Goal: Task Accomplishment & Management: Use online tool/utility

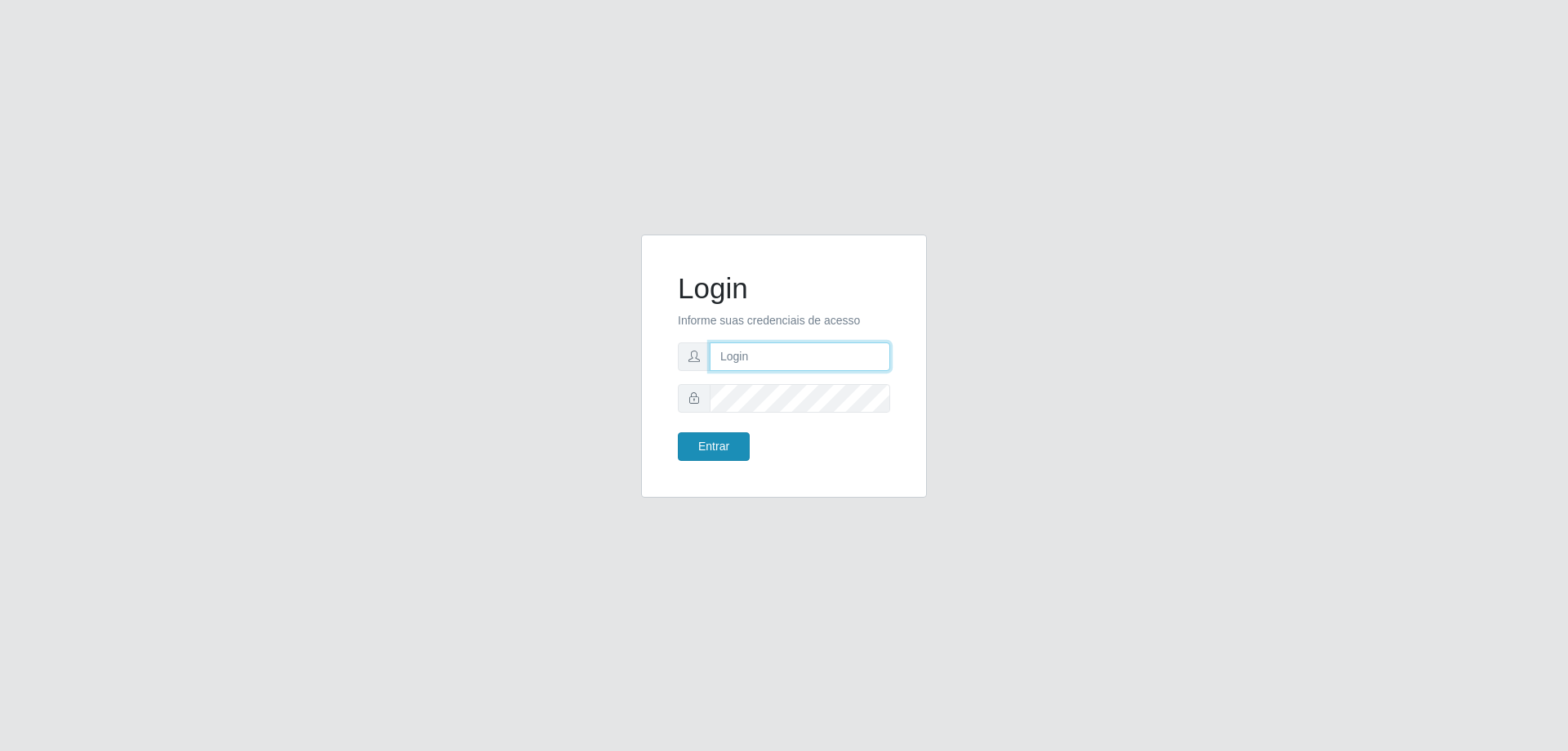
type input "mayara@frigomaster"
click at [700, 447] on button "Entrar" at bounding box center [713, 446] width 72 height 29
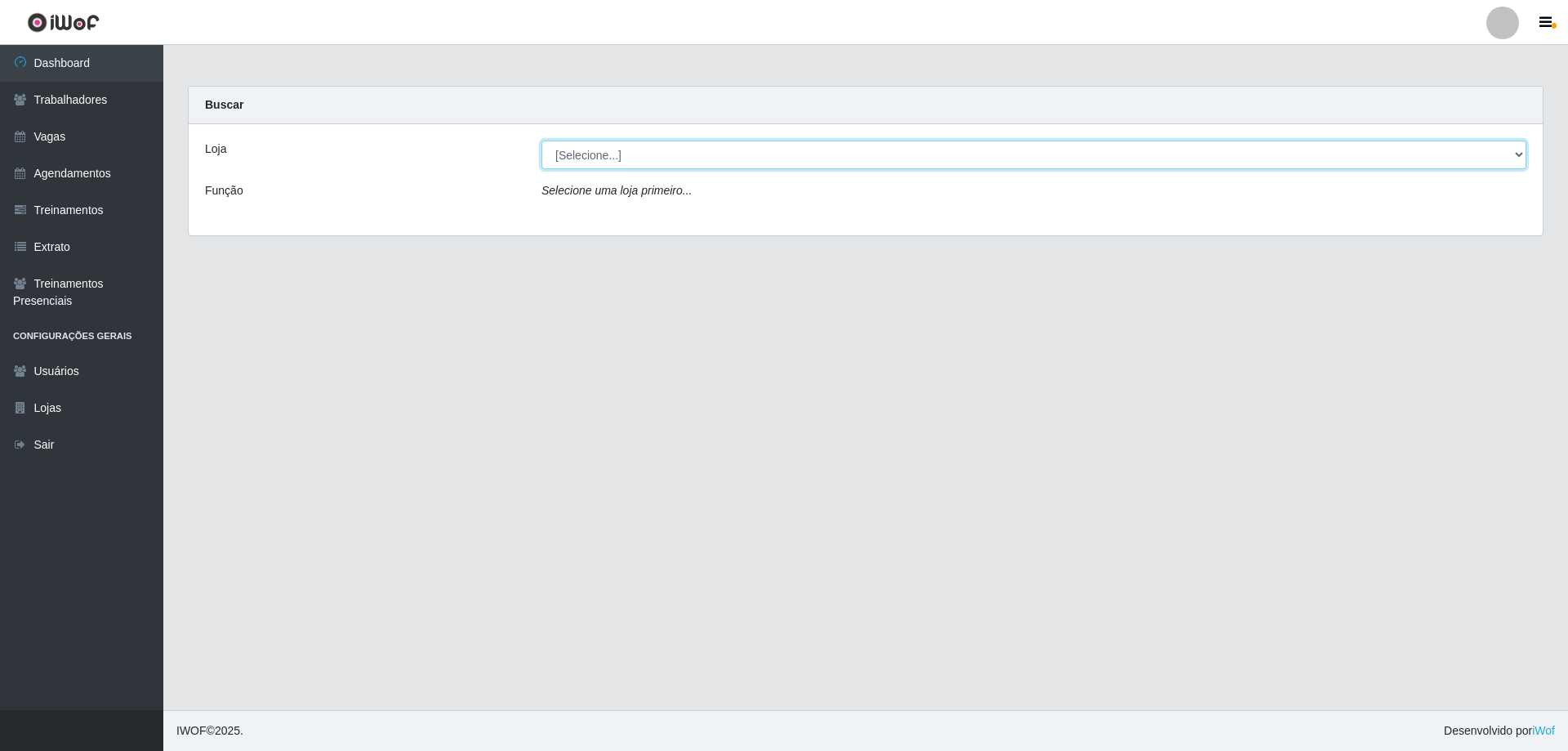
click at [729, 163] on select "[Selecione...] FrigoMaster" at bounding box center [1034, 155] width 985 height 29
select select "392"
click at [542, 140] on select "[Selecione...] FrigoMaster" at bounding box center [1034, 155] width 985 height 29
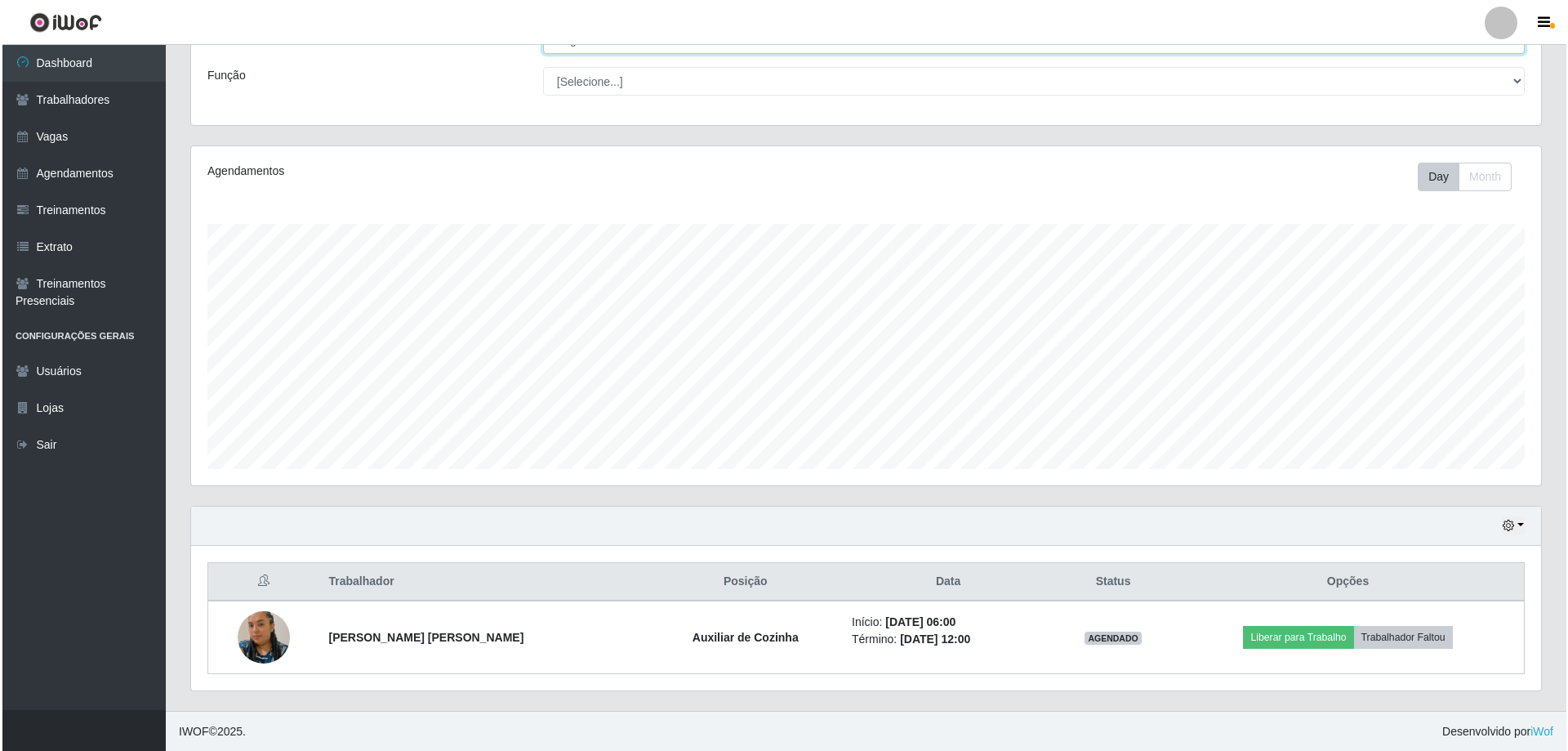
scroll to position [116, 0]
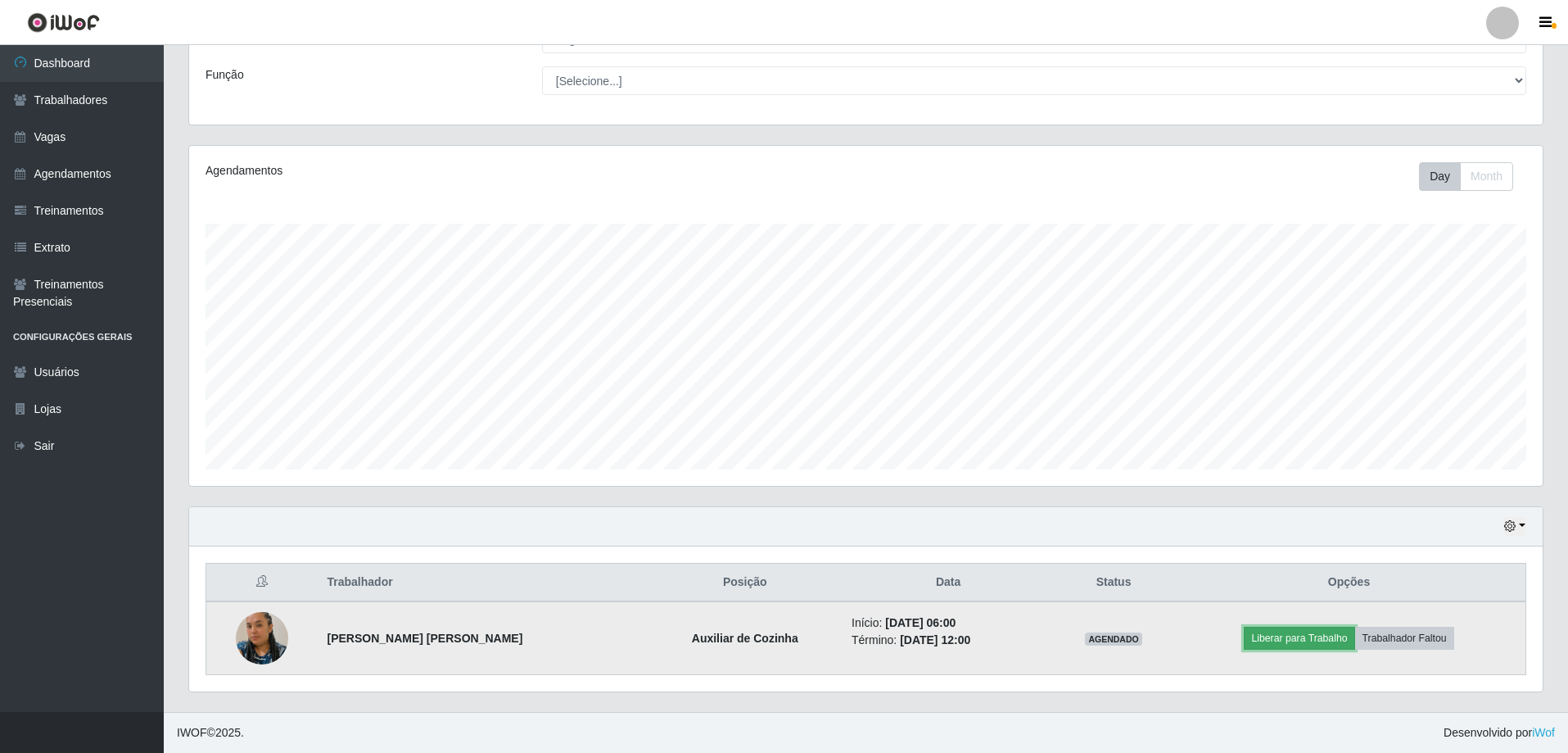
click at [1288, 632] on button "Liberar para Trabalho" at bounding box center [1298, 638] width 110 height 23
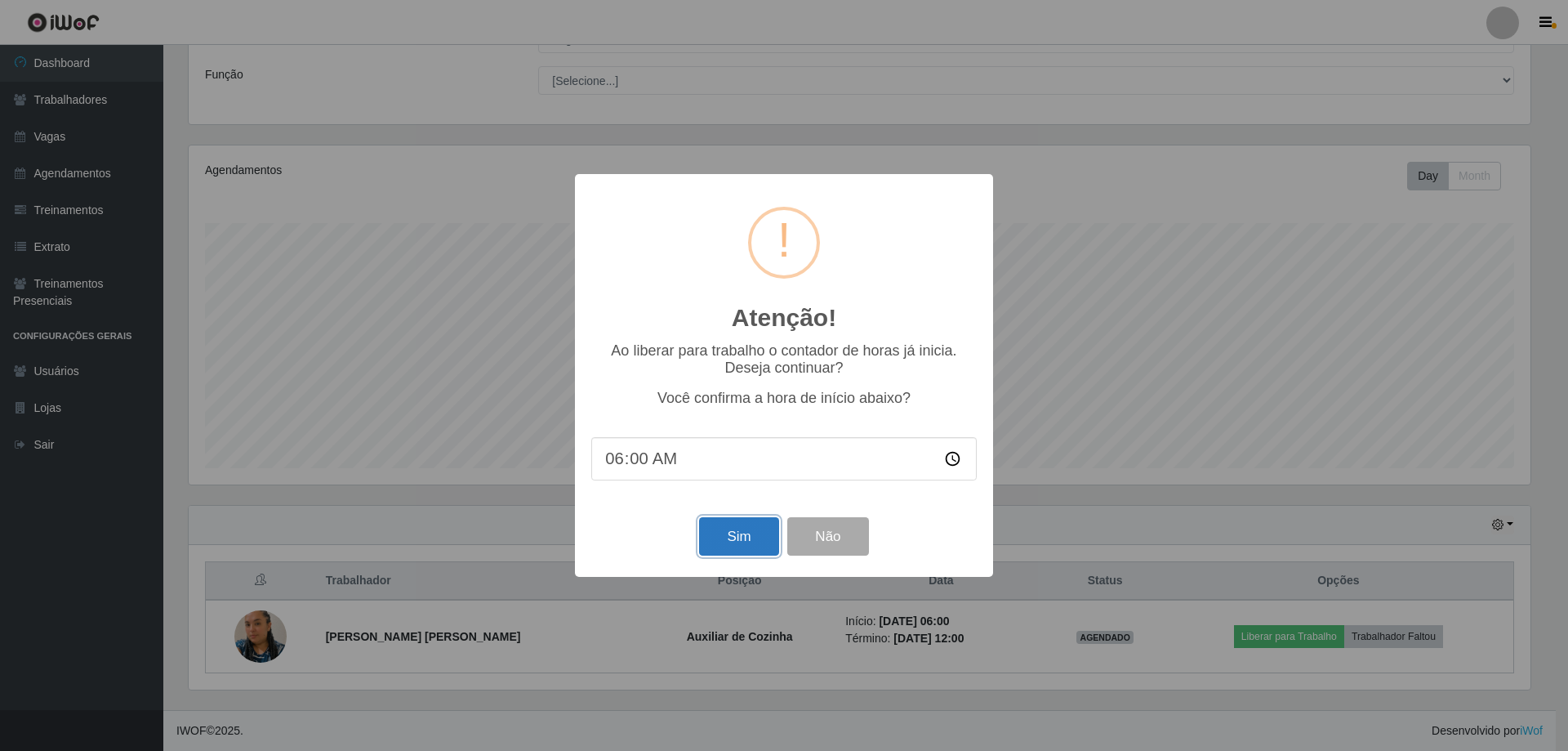
click at [709, 536] on button "Sim" at bounding box center [738, 536] width 80 height 38
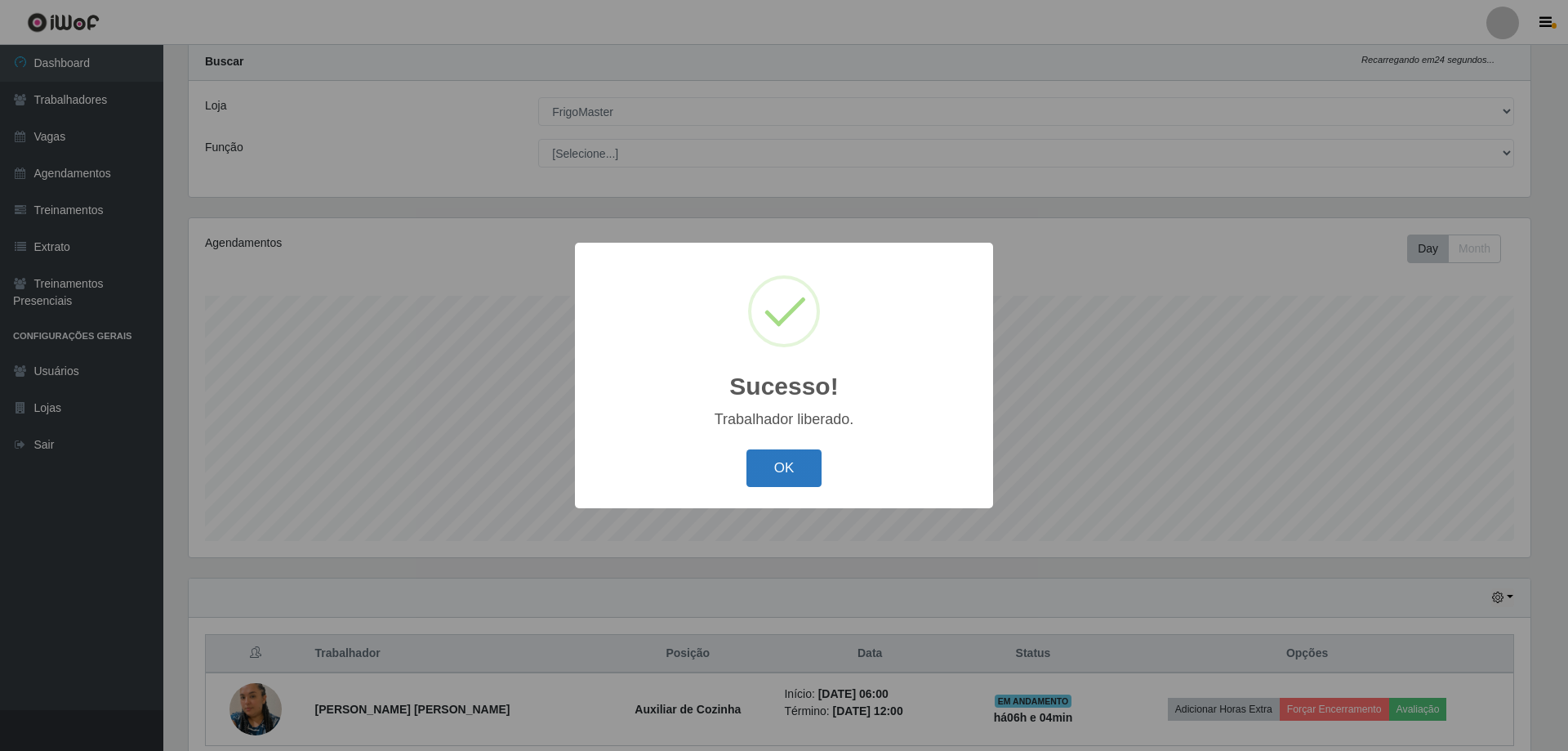
click at [776, 462] on button "OK" at bounding box center [784, 468] width 76 height 38
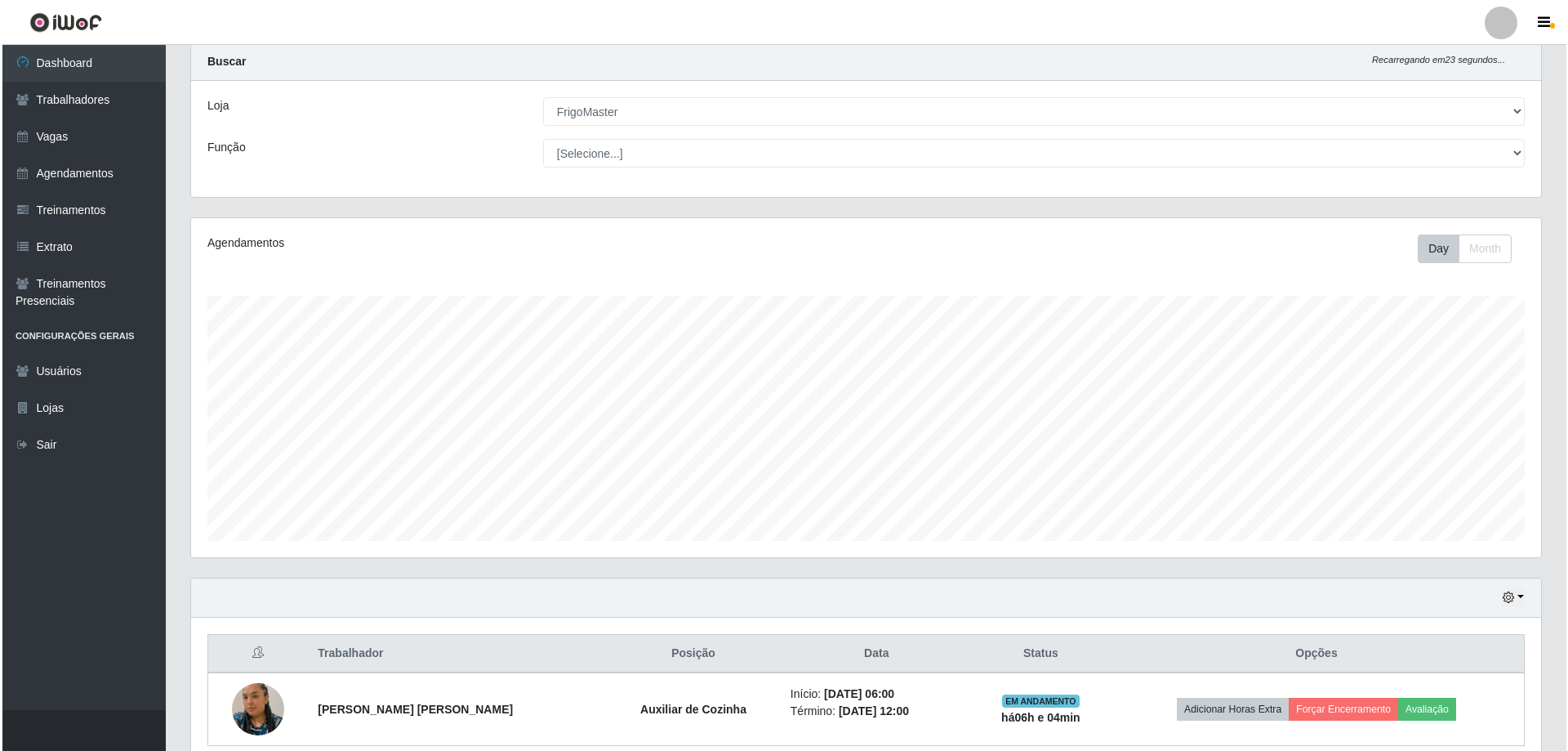
scroll to position [116, 0]
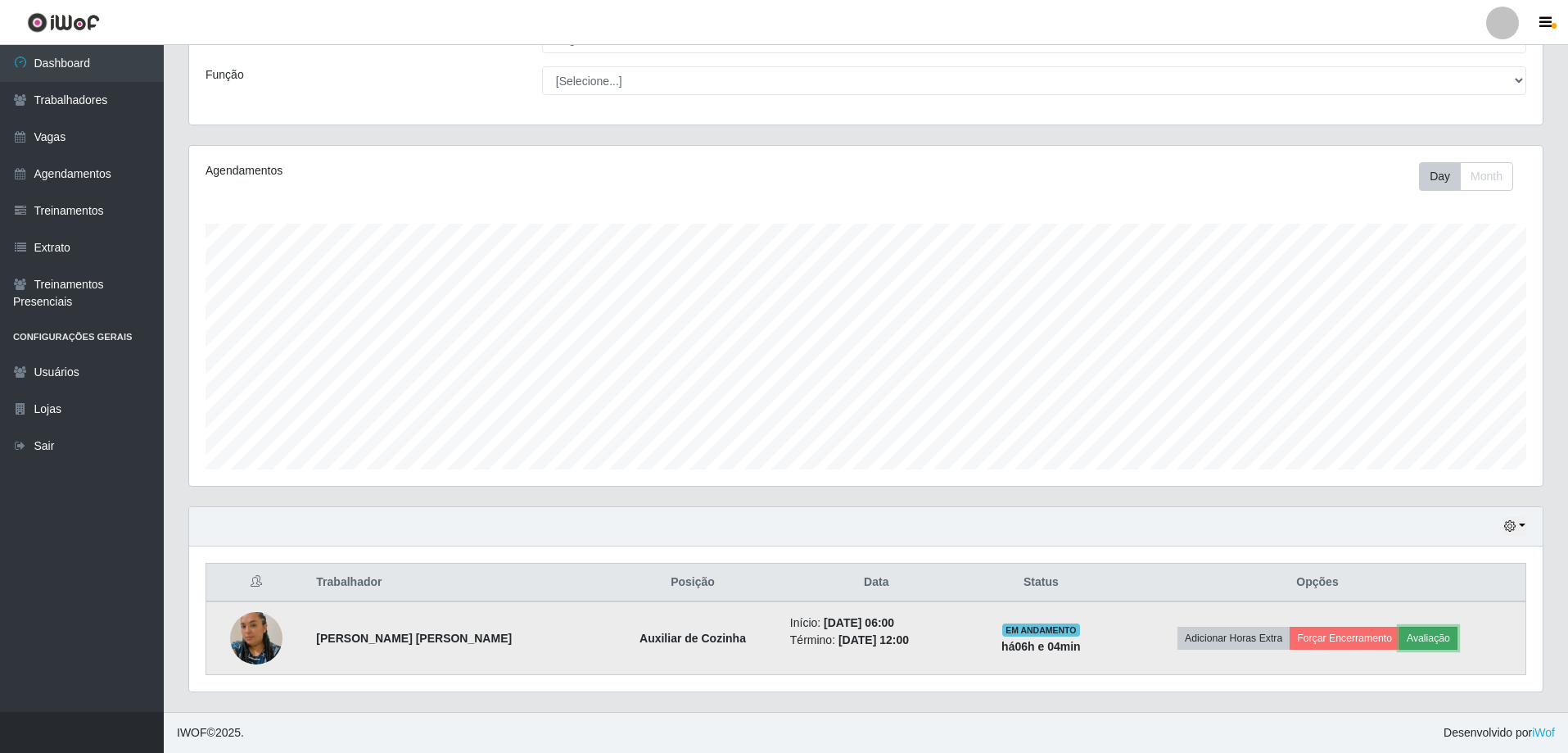
click at [1417, 633] on button "Avaliação" at bounding box center [1428, 638] width 58 height 23
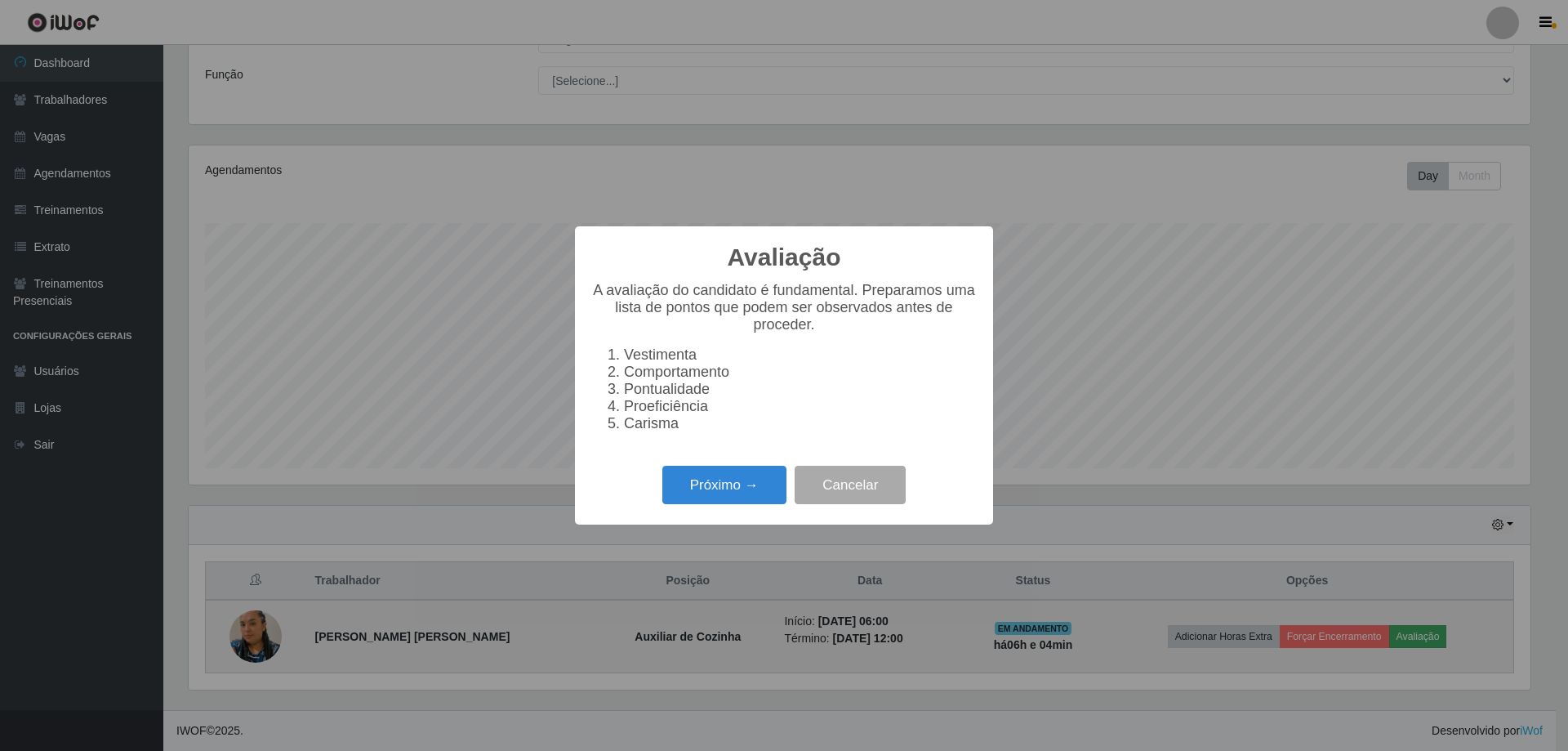
scroll to position [339, 1342]
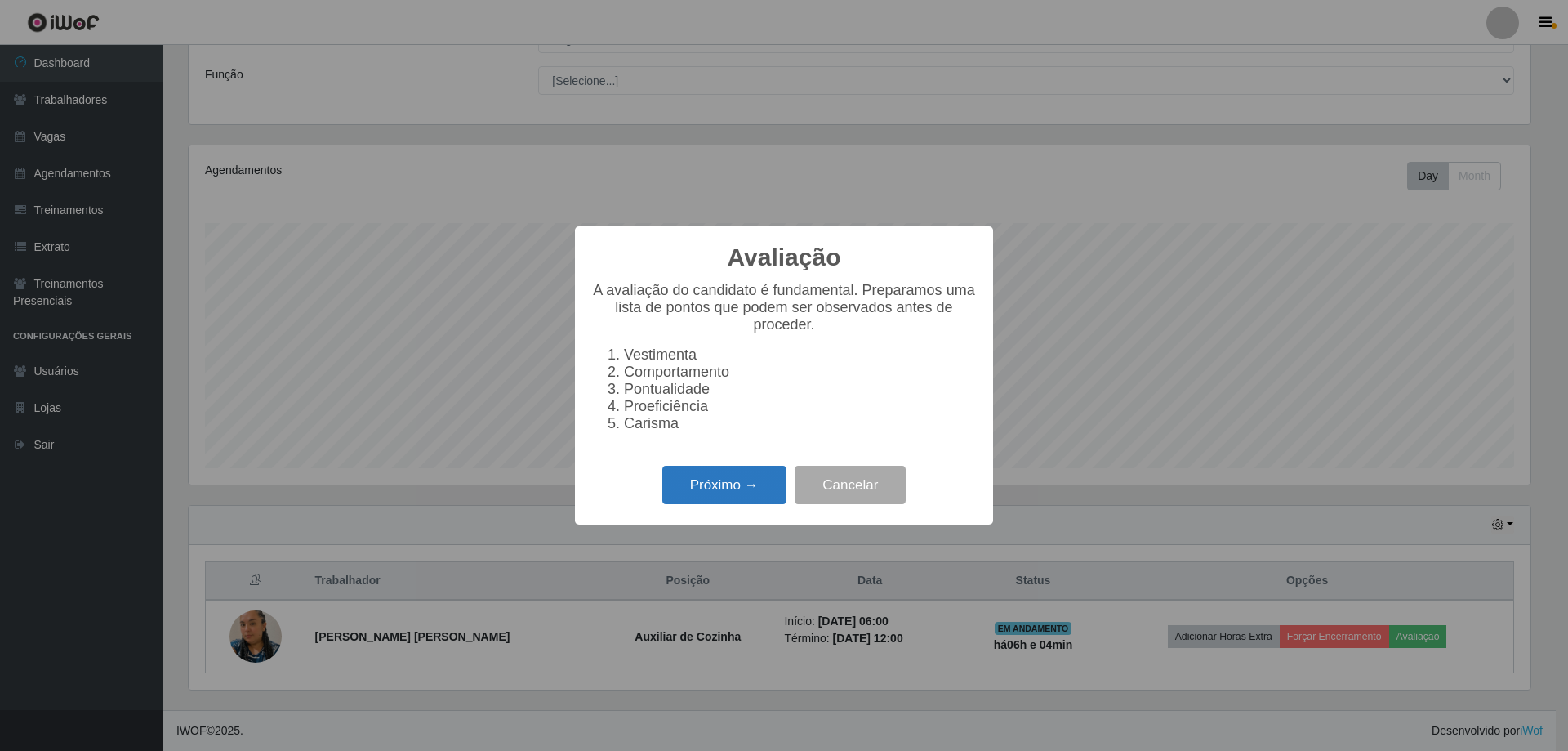
click at [728, 502] on button "Próximo →" at bounding box center [724, 485] width 124 height 38
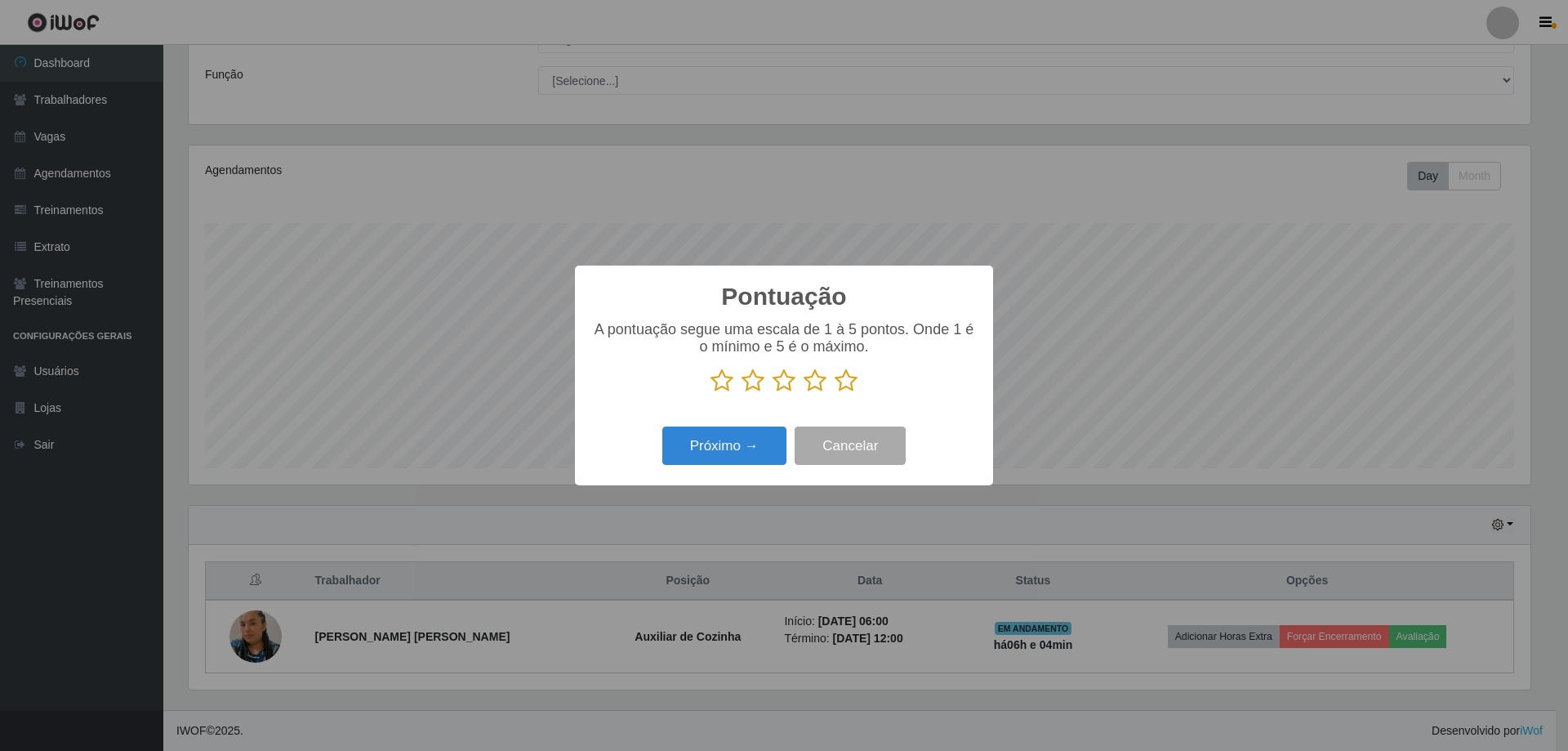
scroll to position [816585, 815499]
click at [838, 386] on icon at bounding box center [847, 380] width 23 height 24
click at [835, 393] on input "radio" at bounding box center [835, 393] width 0 height 0
click at [751, 444] on button "Próximo →" at bounding box center [724, 445] width 124 height 38
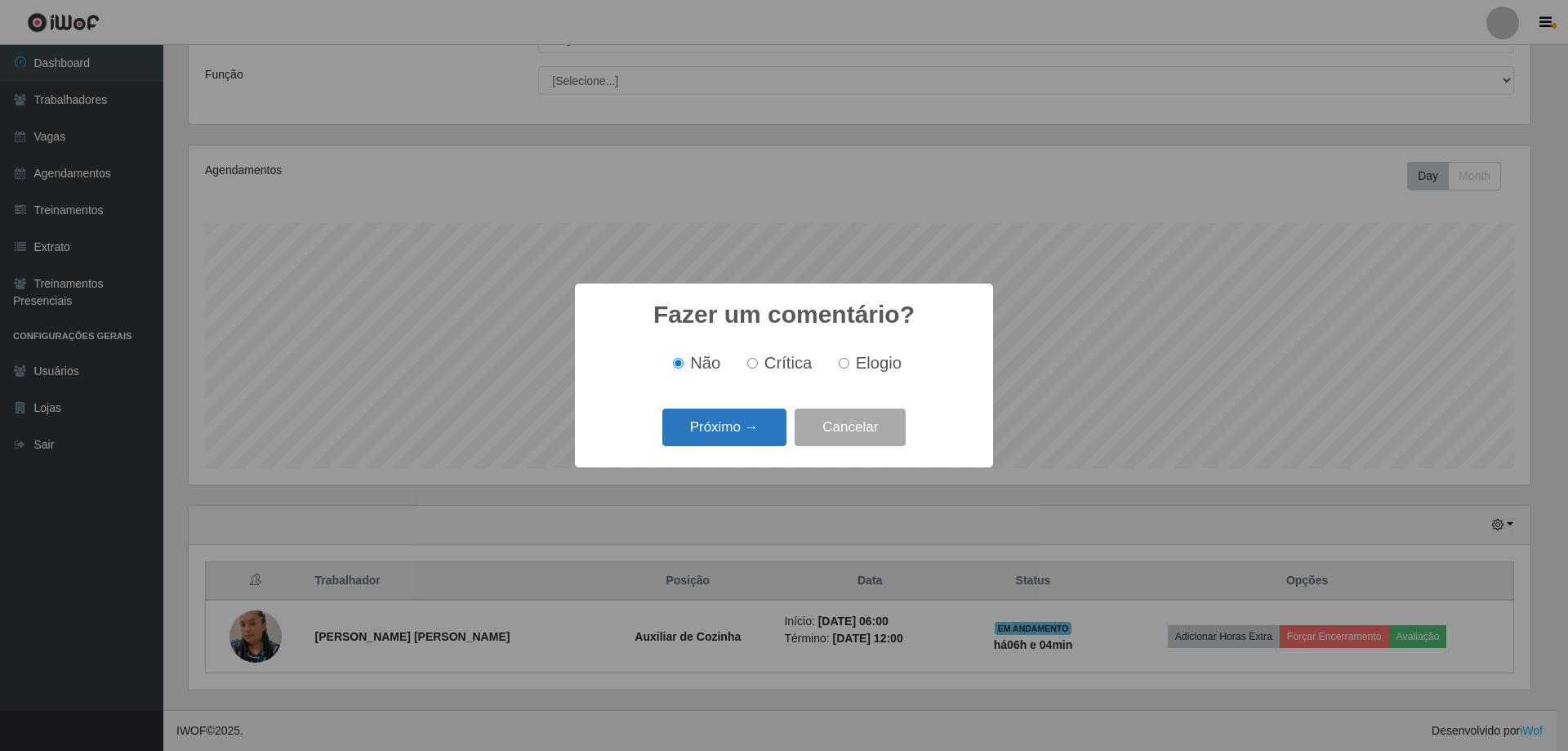
click at [752, 441] on button "Próximo →" at bounding box center [724, 427] width 124 height 38
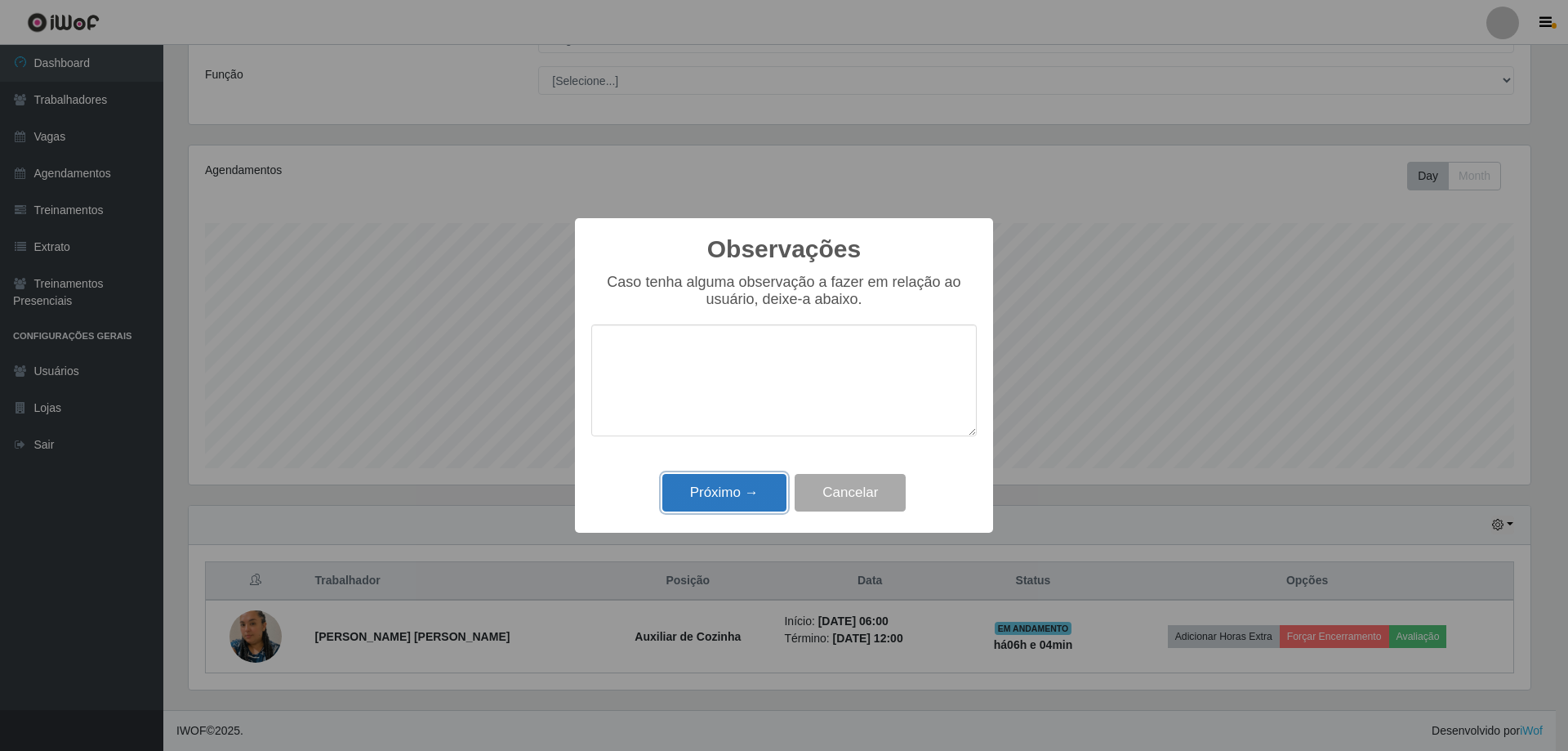
click at [734, 496] on button "Próximo →" at bounding box center [724, 493] width 124 height 38
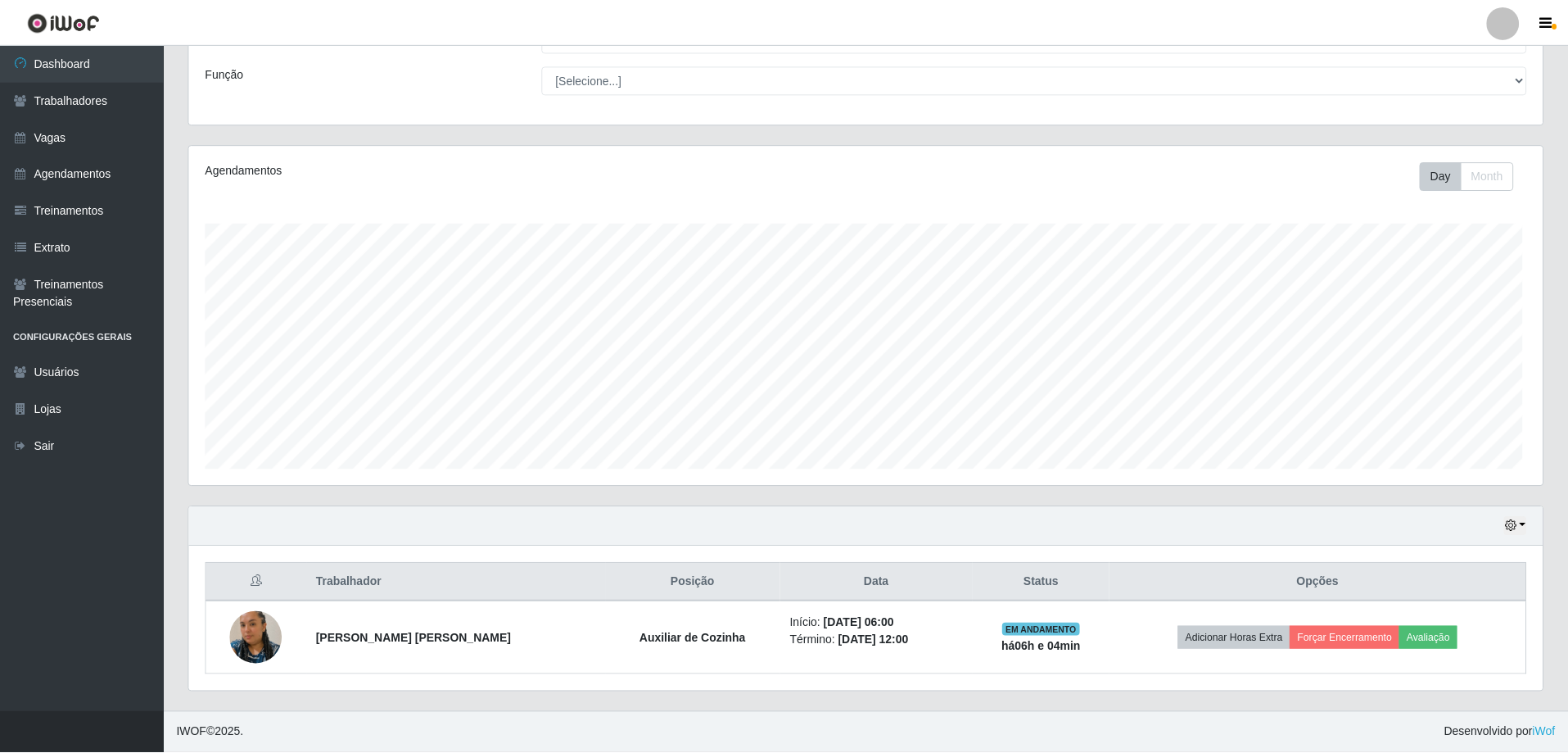
scroll to position [340, 1353]
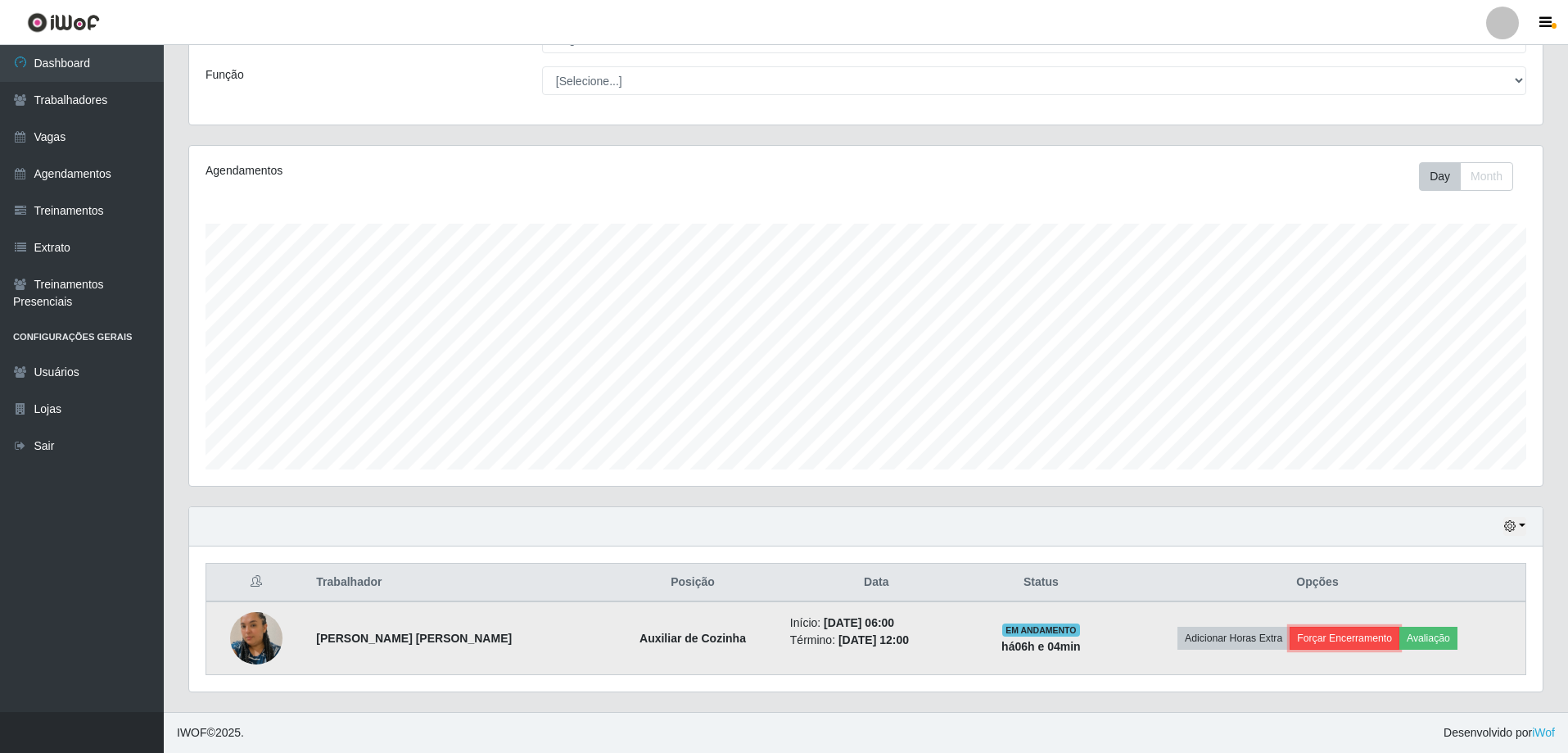
click at [1321, 630] on button "Forçar Encerramento" at bounding box center [1344, 638] width 109 height 23
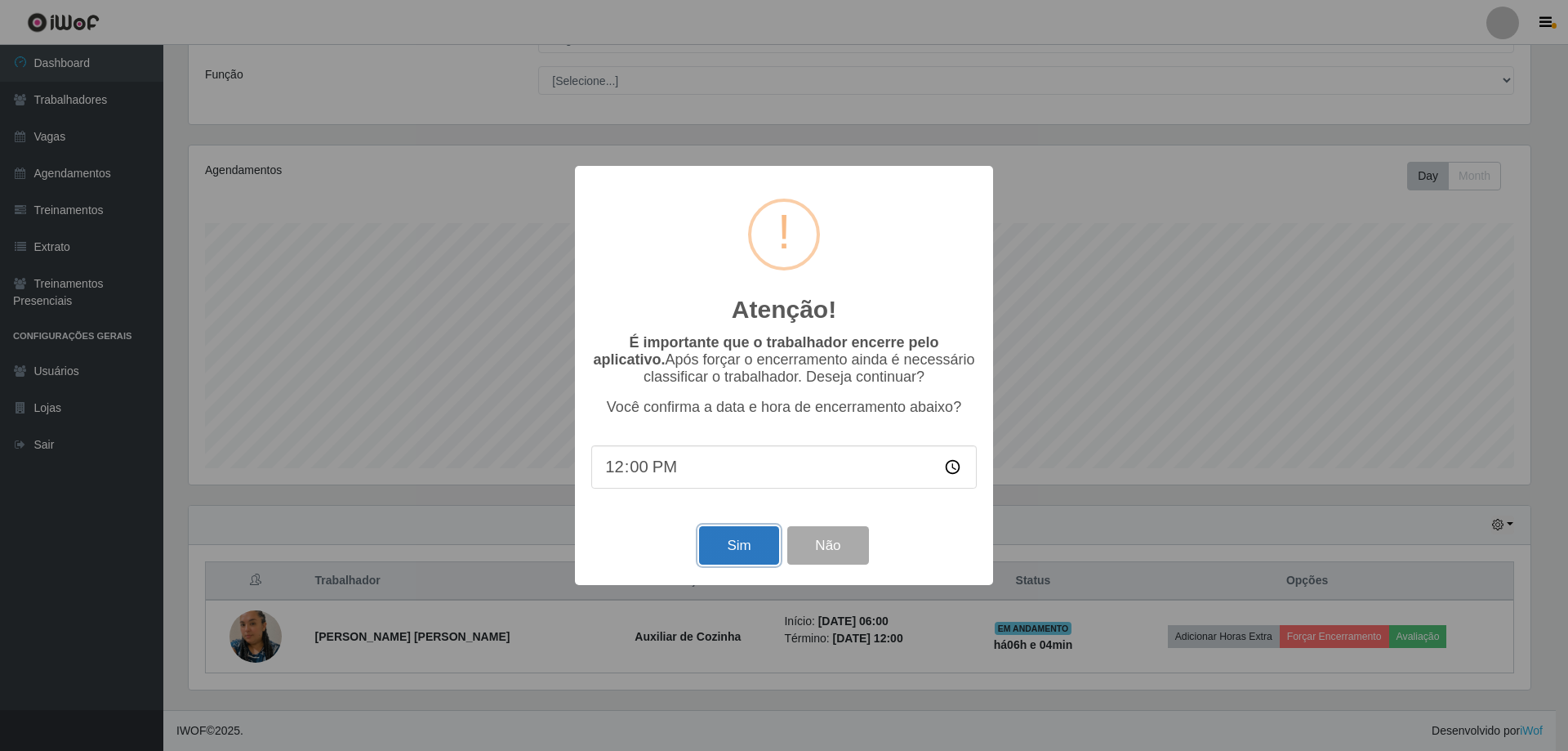
click at [716, 544] on button "Sim" at bounding box center [738, 544] width 80 height 38
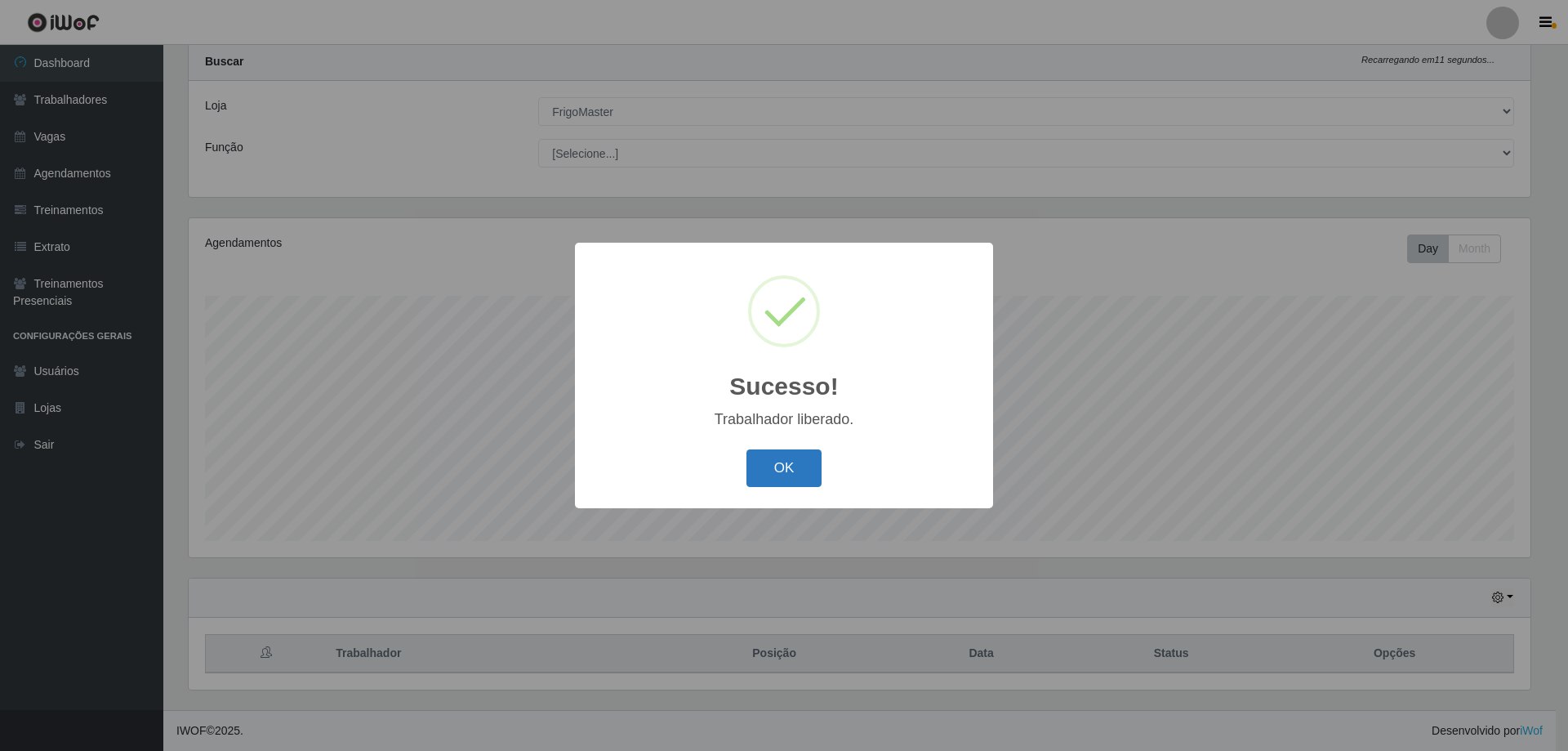
click at [777, 479] on button "OK" at bounding box center [784, 468] width 76 height 38
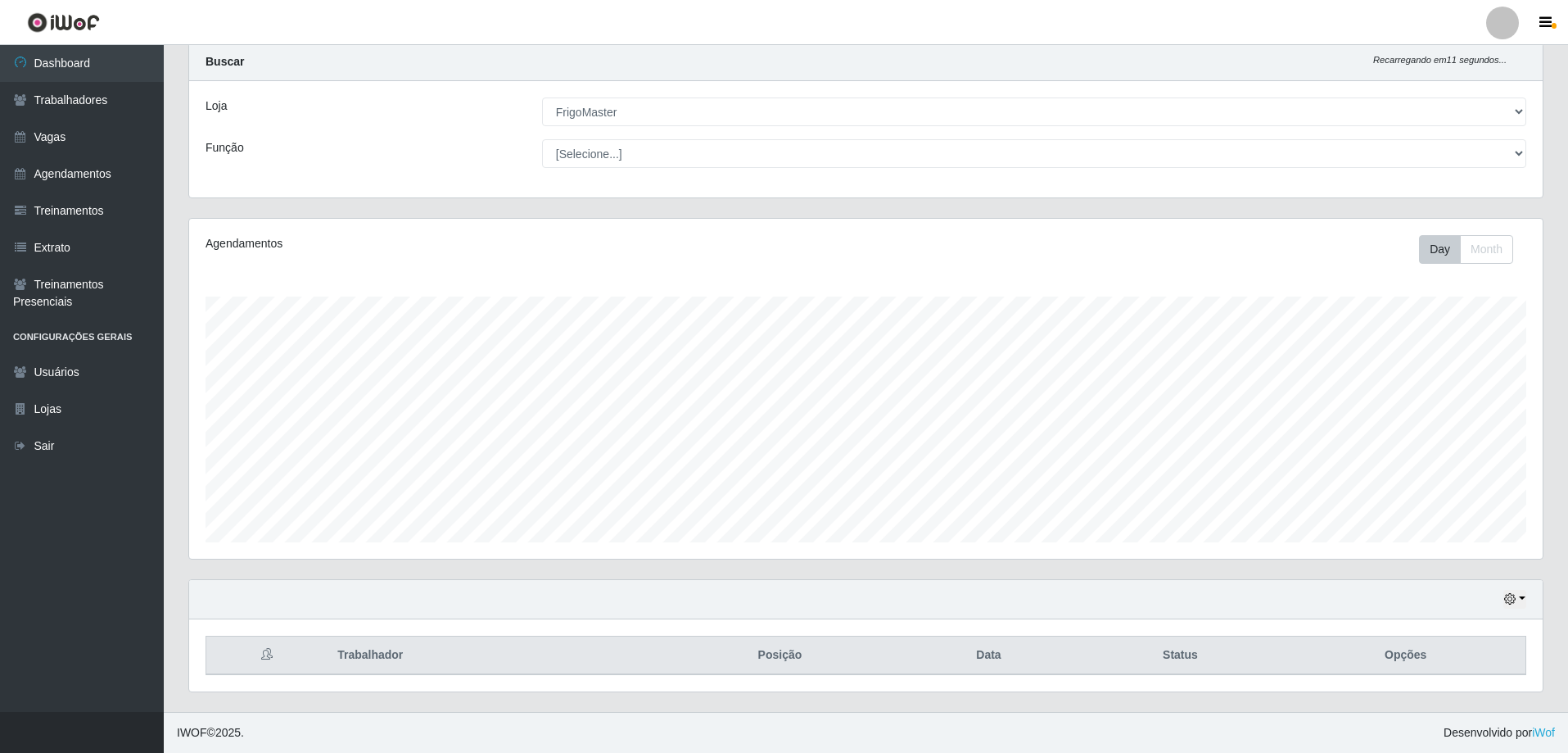
scroll to position [340, 1353]
